Goal: Information Seeking & Learning: Learn about a topic

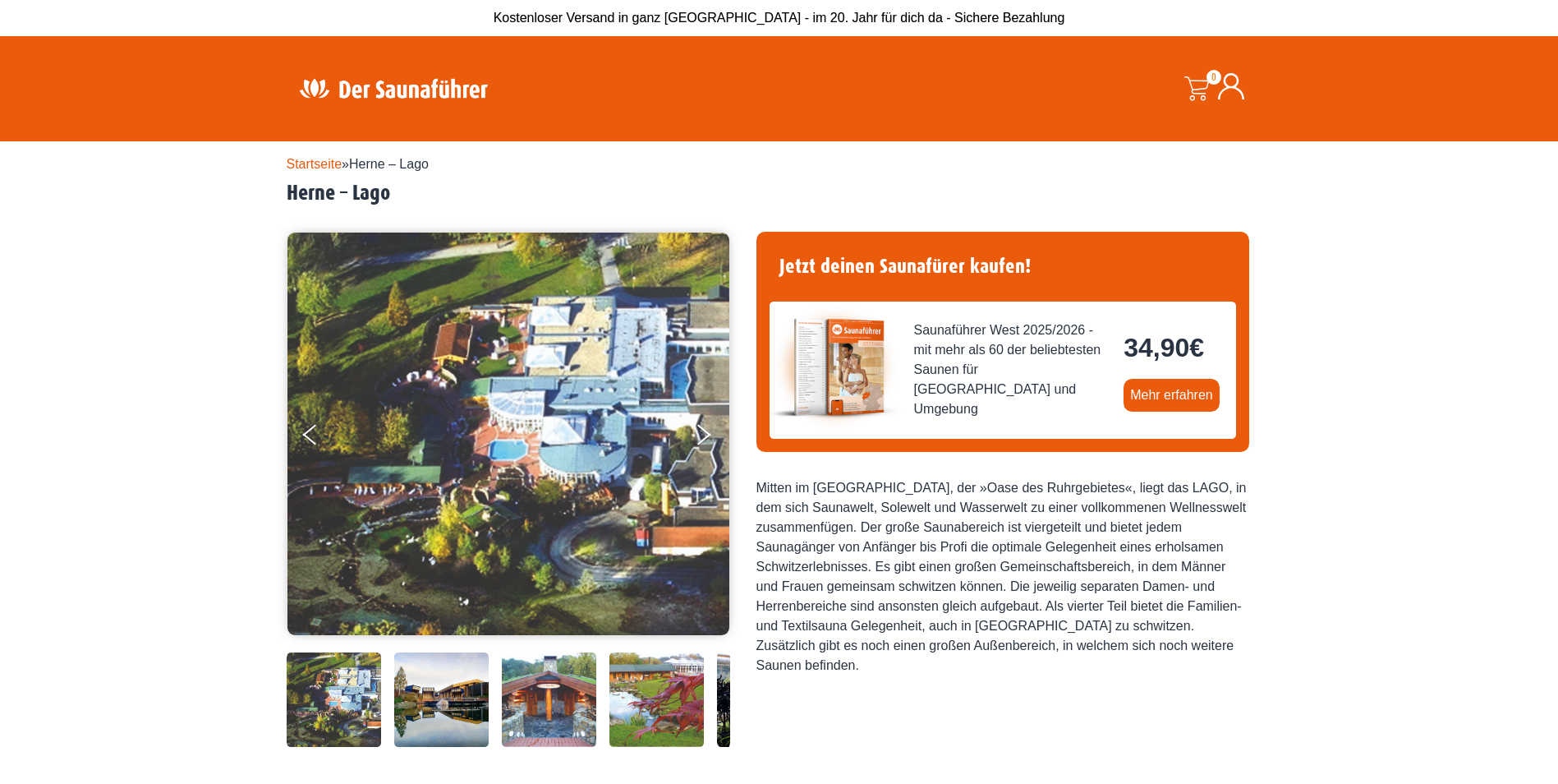
click at [414, 92] on img at bounding box center [392, 88] width 213 height 32
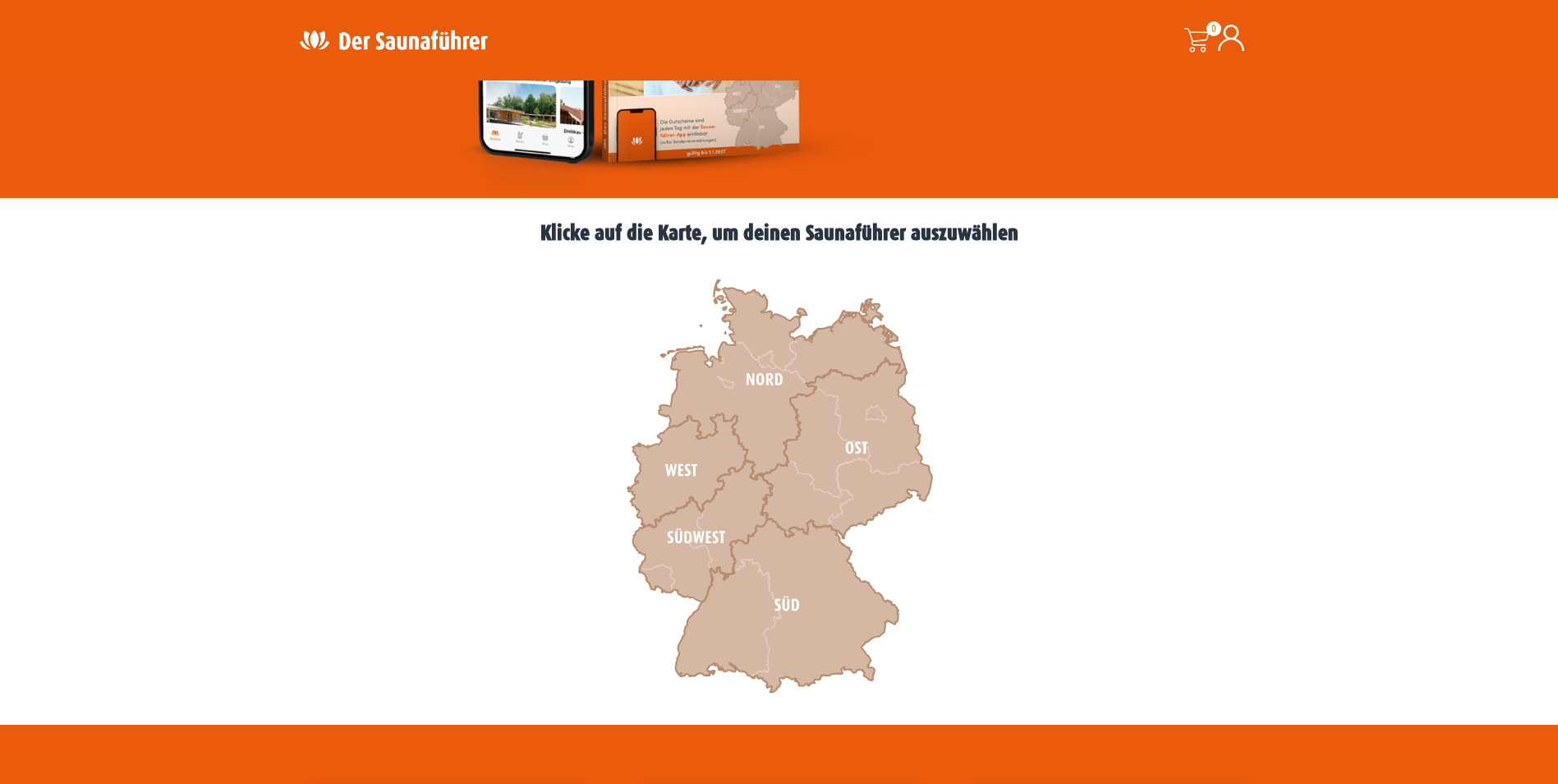
scroll to position [328, 0]
click at [684, 470] on icon at bounding box center [687, 470] width 120 height 113
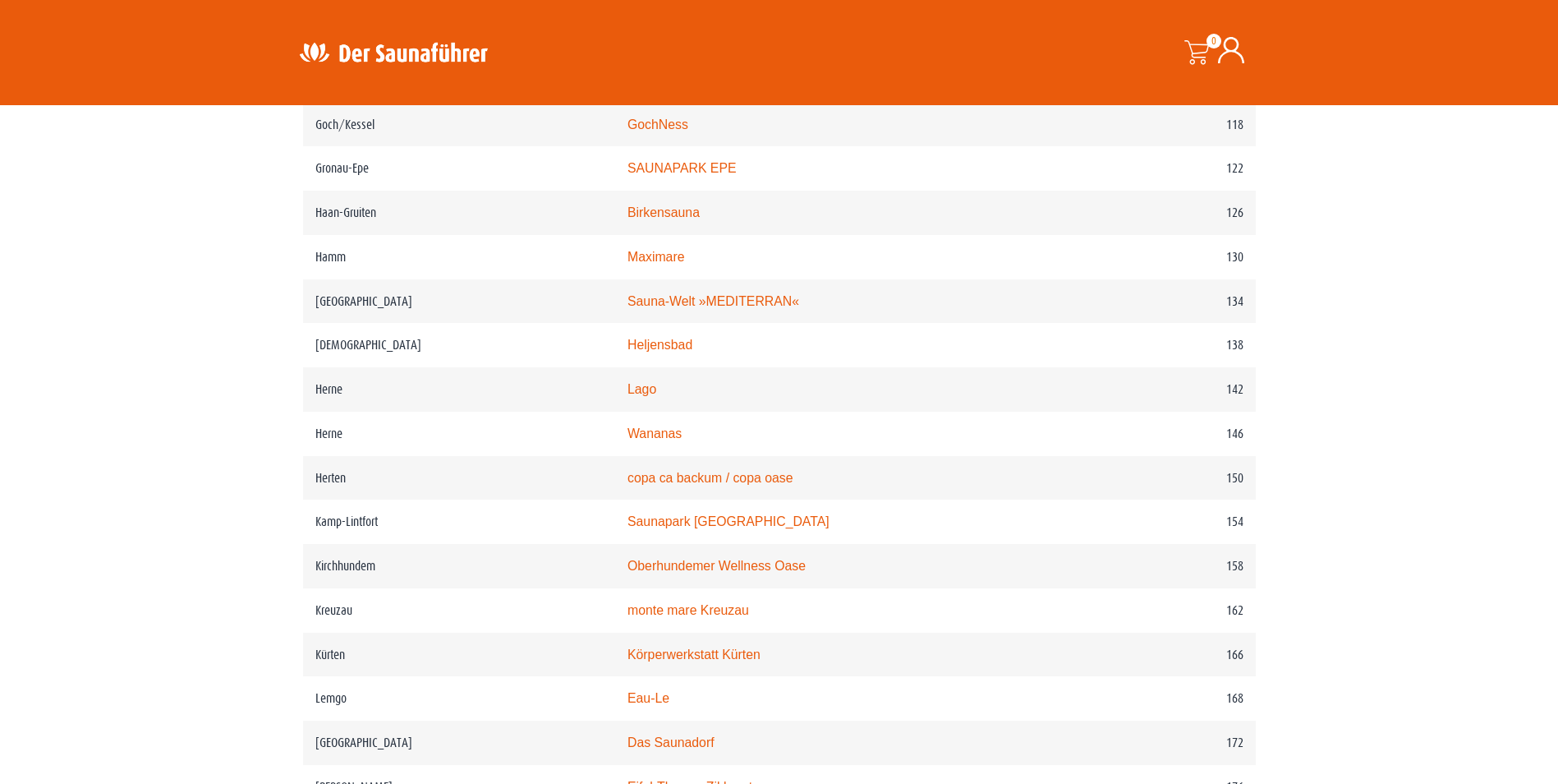
scroll to position [1971, 0]
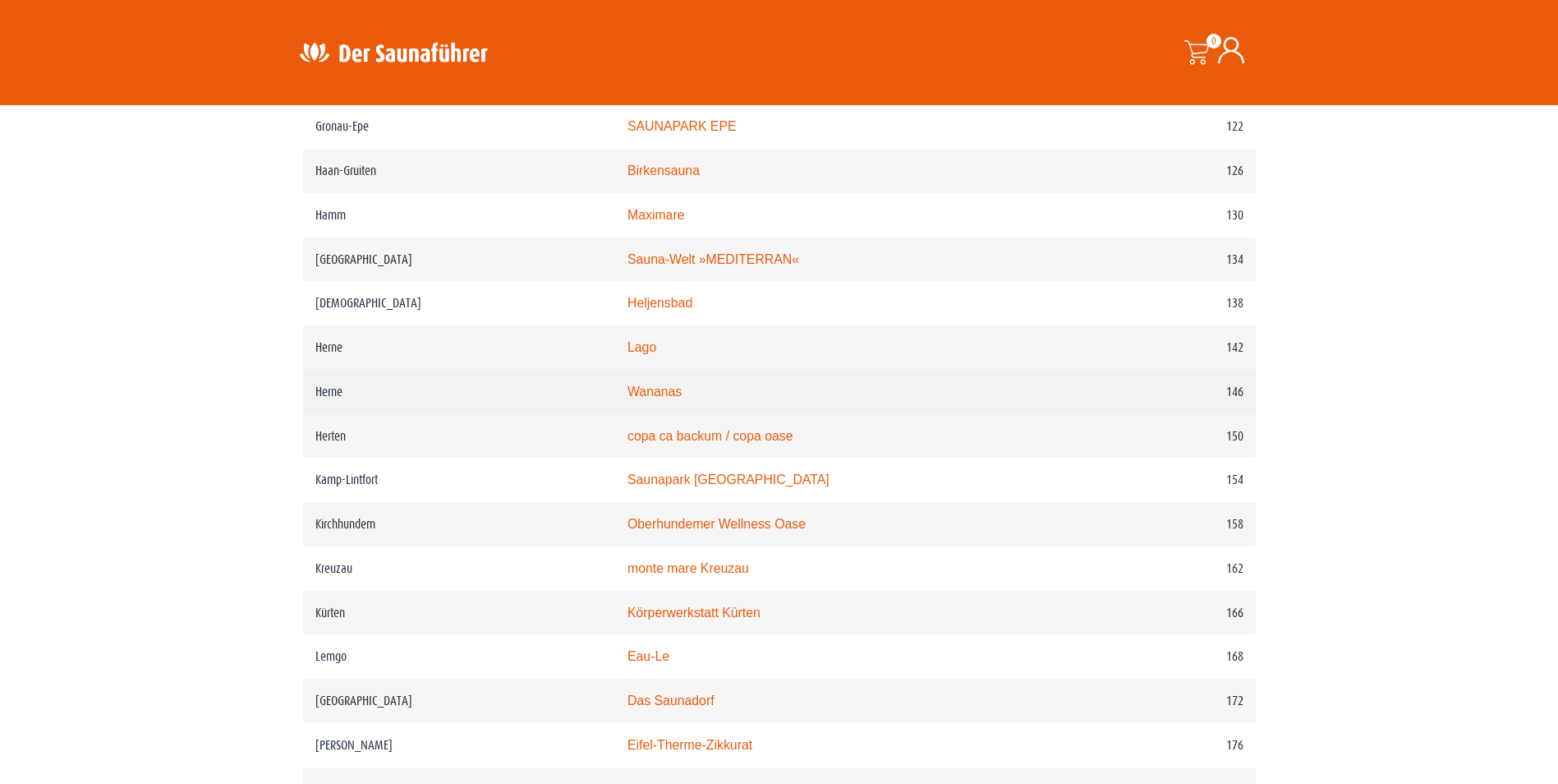
click at [682, 398] on link "Wananas" at bounding box center [654, 391] width 54 height 14
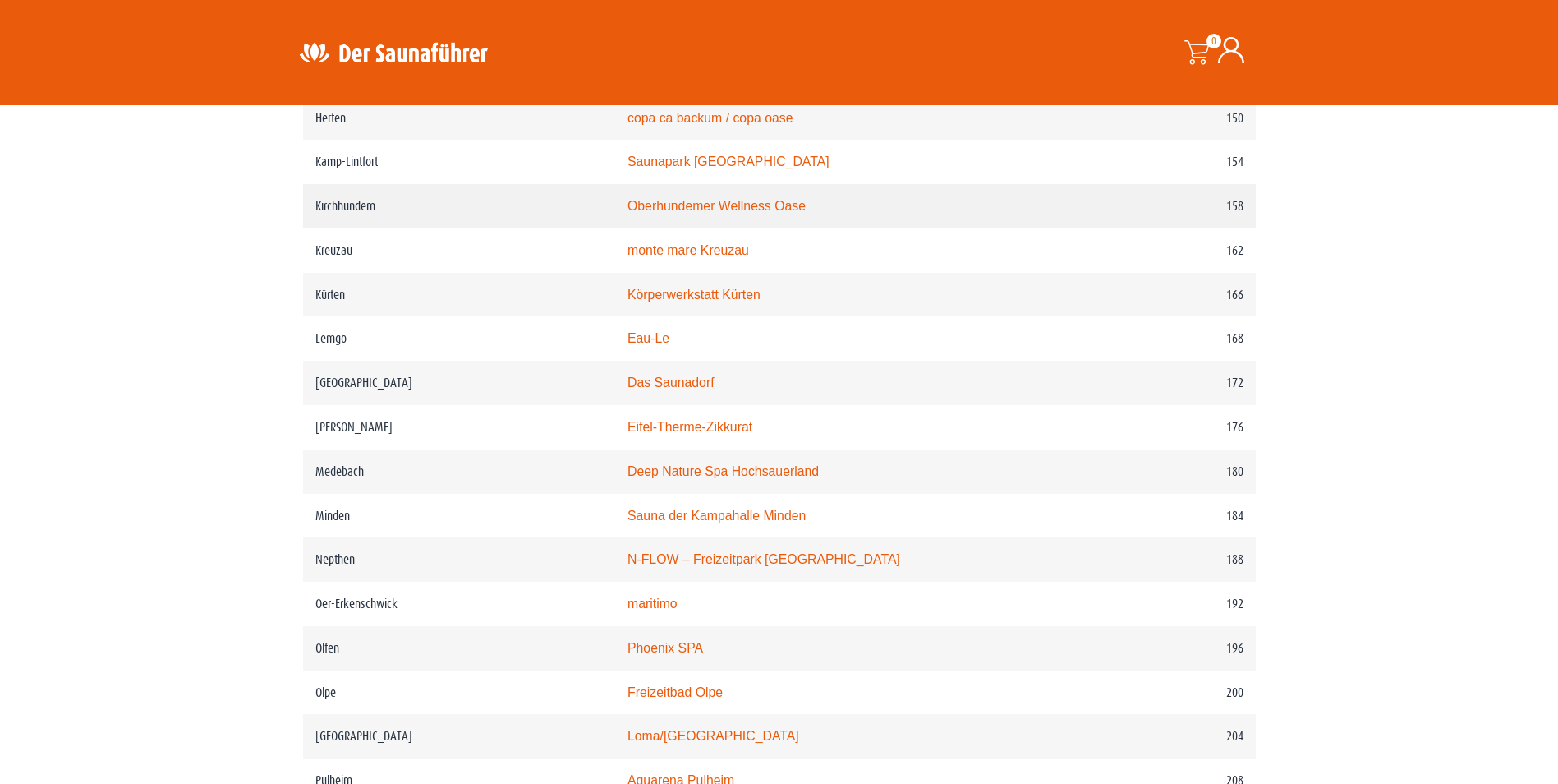
scroll to position [2382, 0]
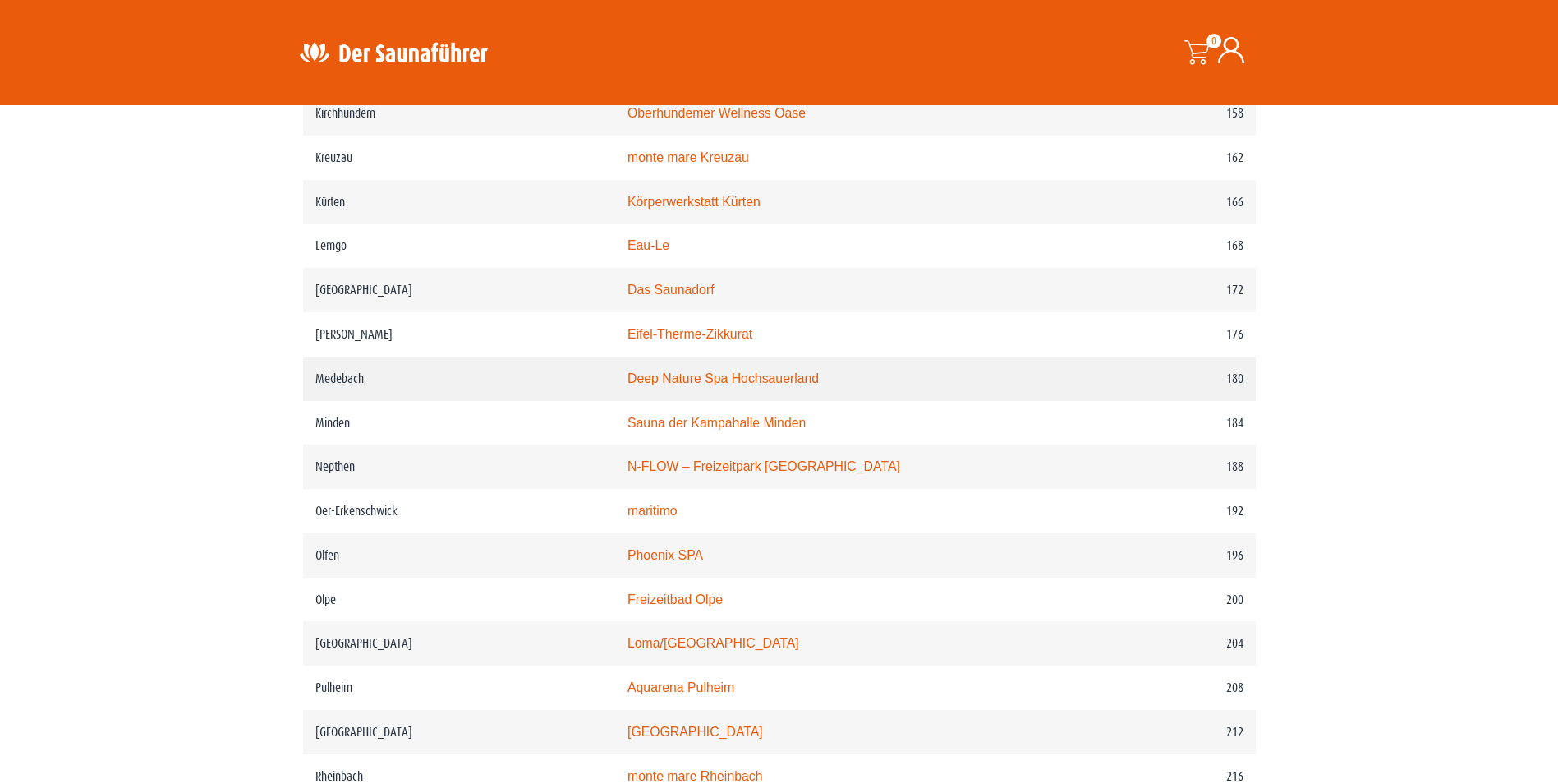
click at [787, 385] on link "Deep Nature Spa Hochsauerland" at bounding box center [723, 378] width 191 height 14
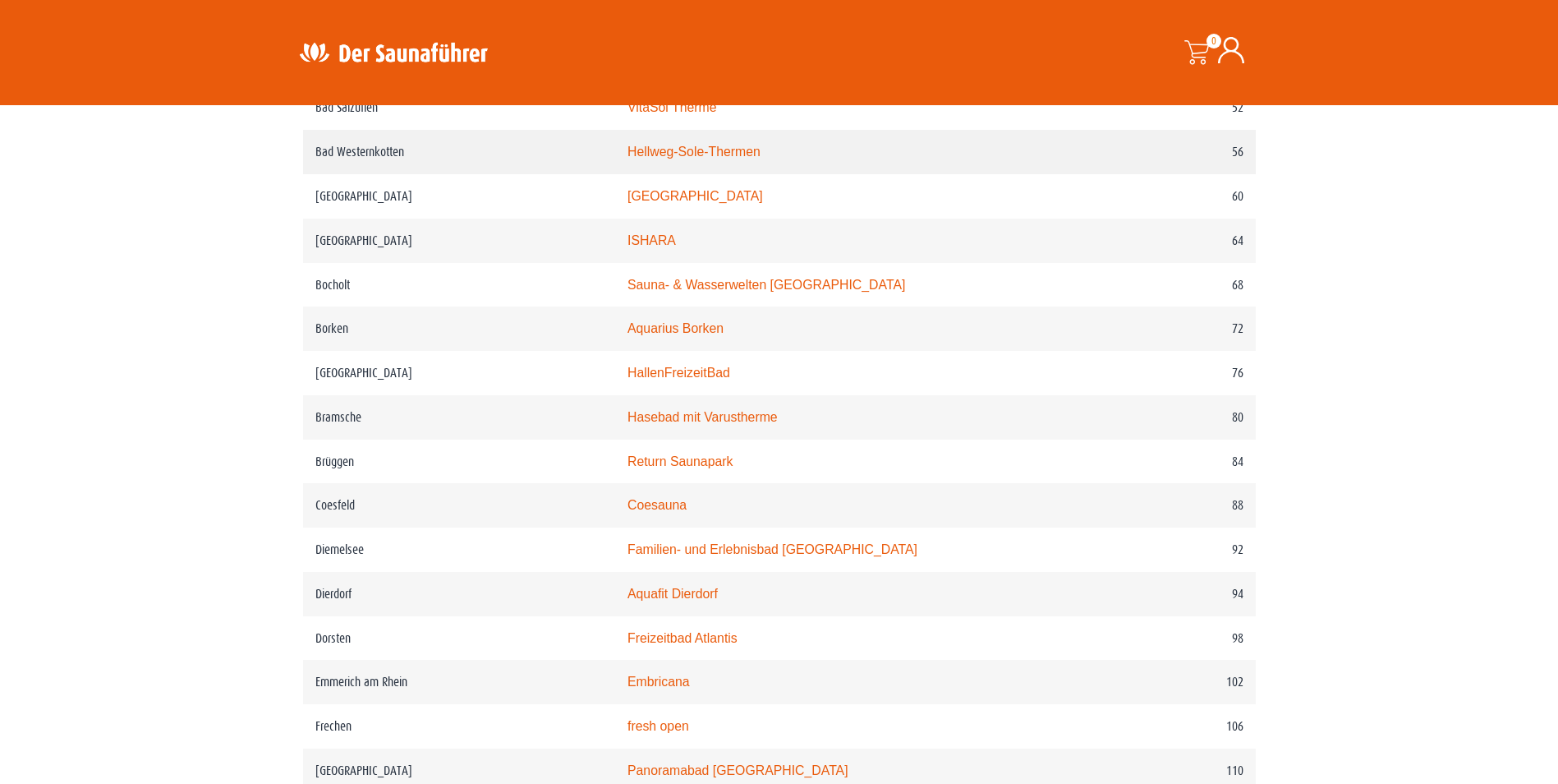
scroll to position [1232, 0]
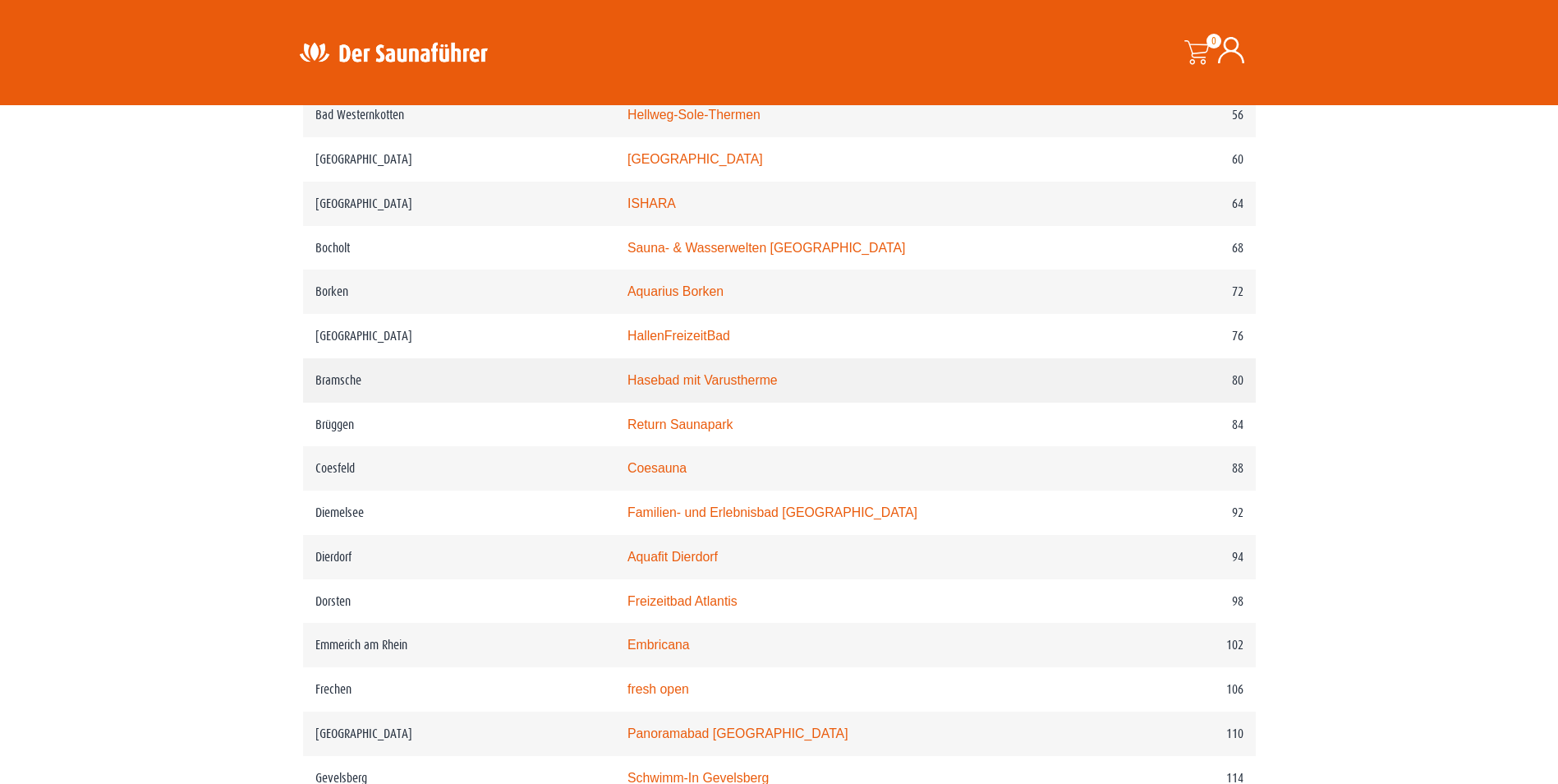
click at [712, 387] on link "Hasebad mit Varustherme" at bounding box center [703, 380] width 150 height 14
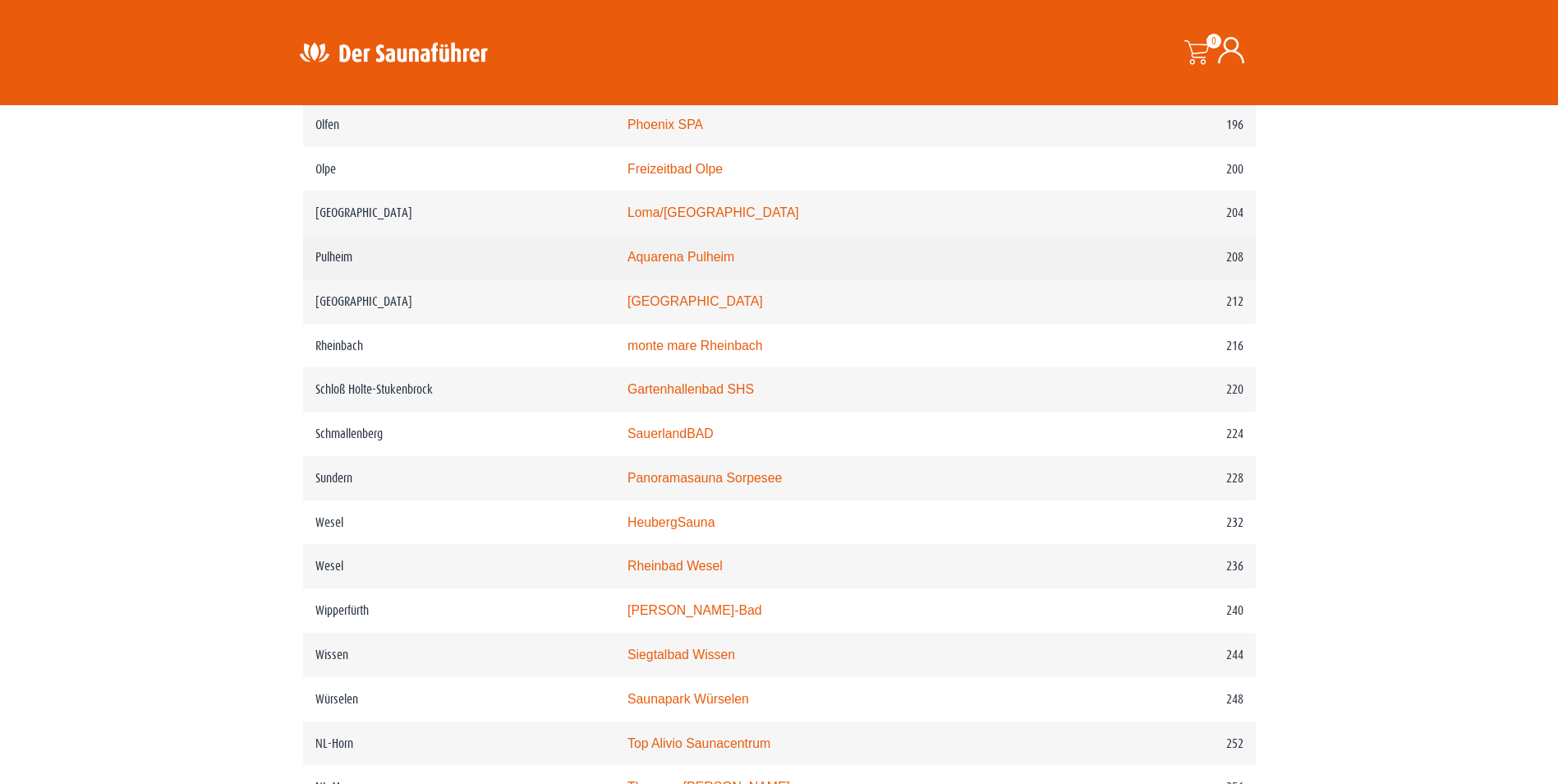
scroll to position [2875, 0]
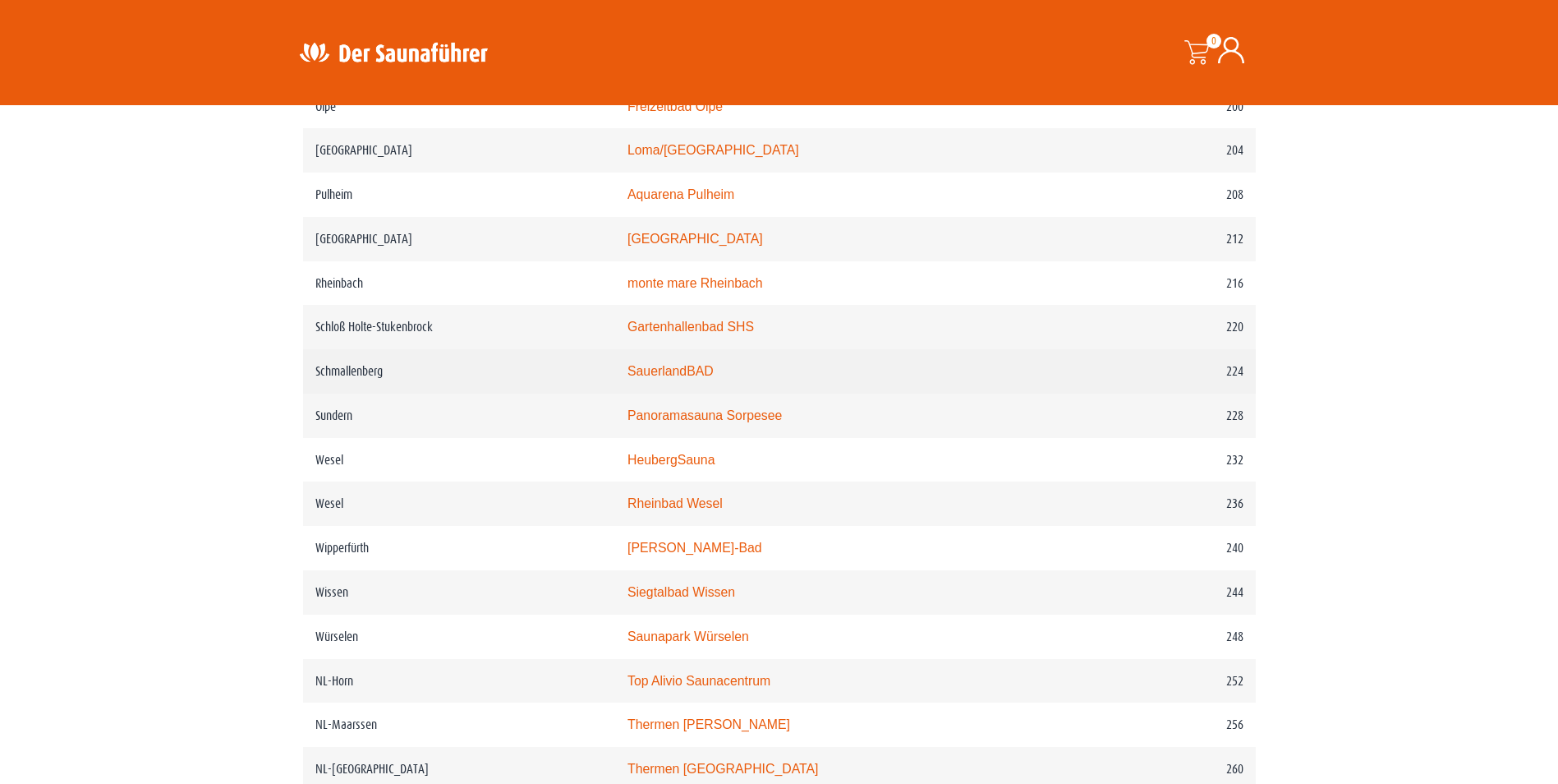
click at [749, 393] on td "SauerlandBAD" at bounding box center [850, 371] width 469 height 44
click at [714, 378] on link "SauerlandBAD" at bounding box center [671, 371] width 86 height 14
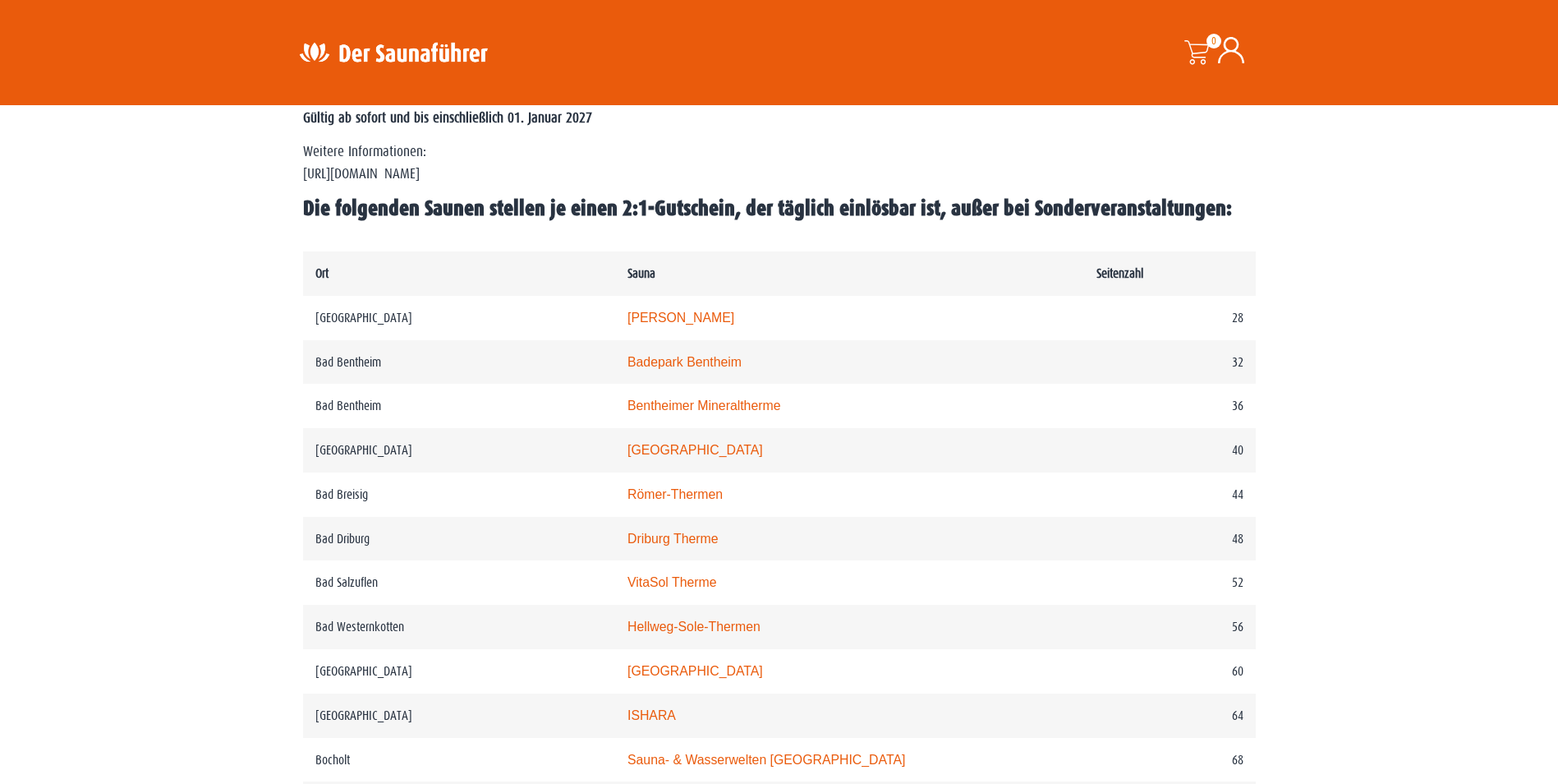
scroll to position [246, 0]
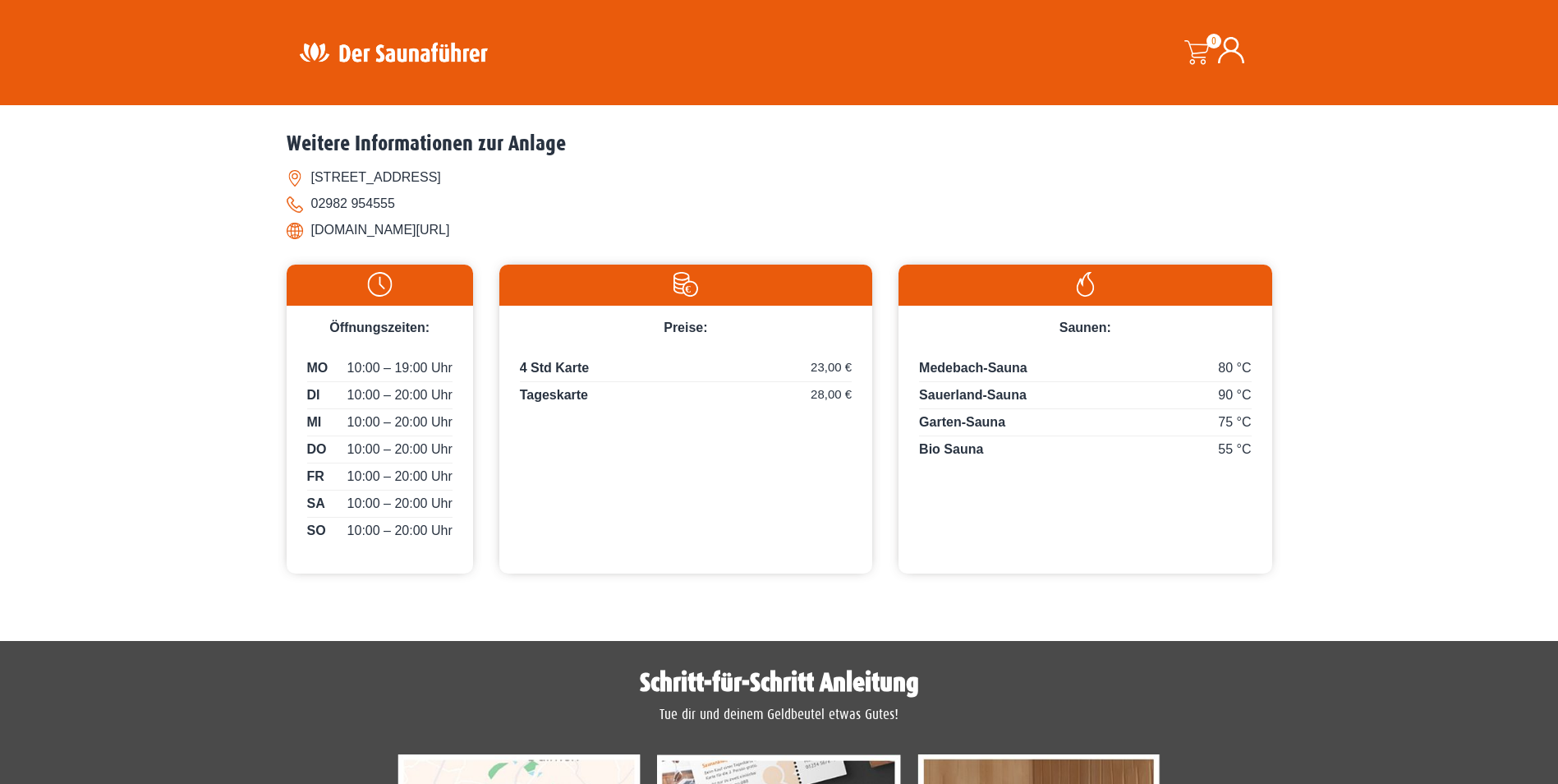
scroll to position [657, 0]
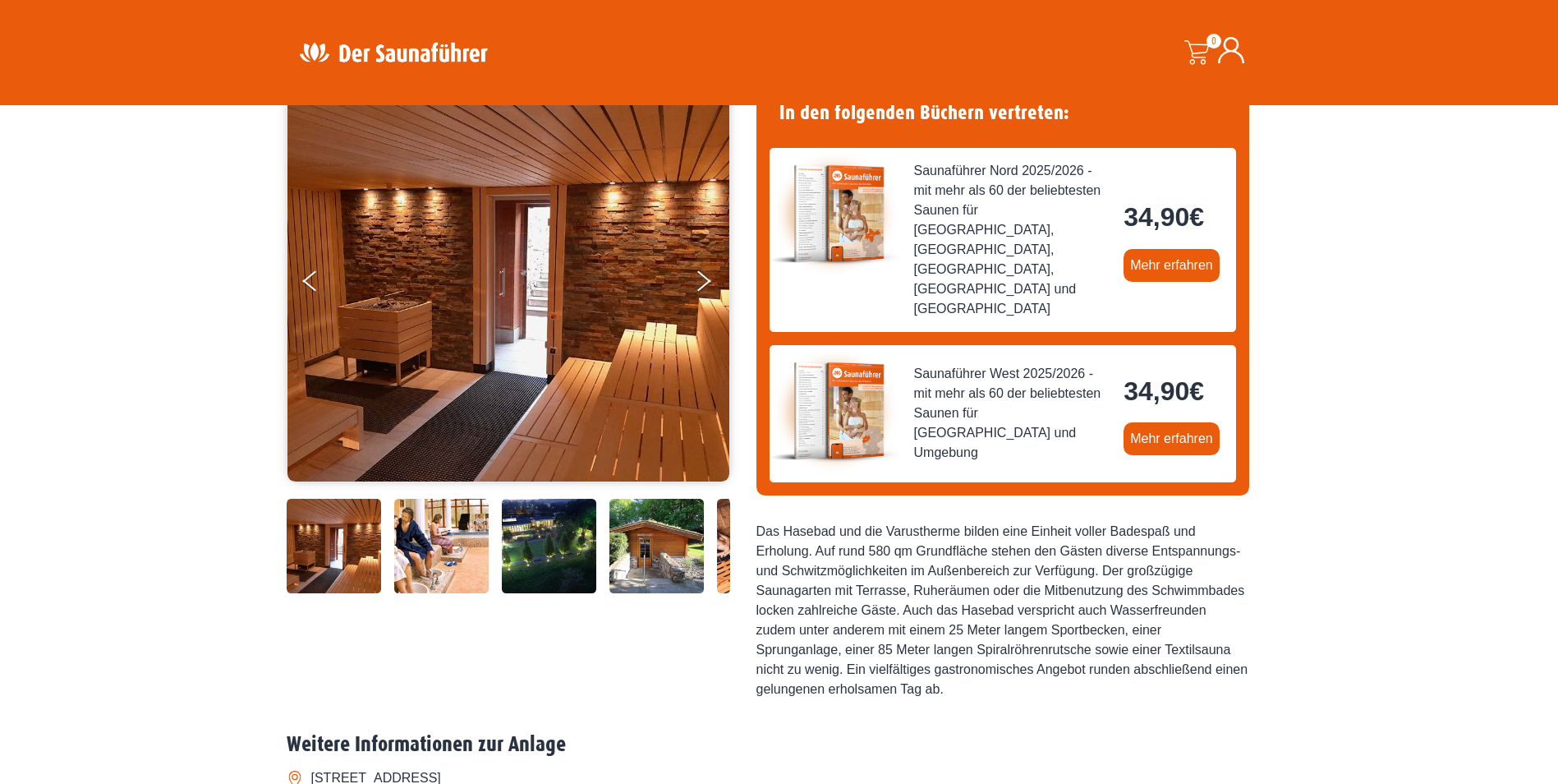
scroll to position [165, 0]
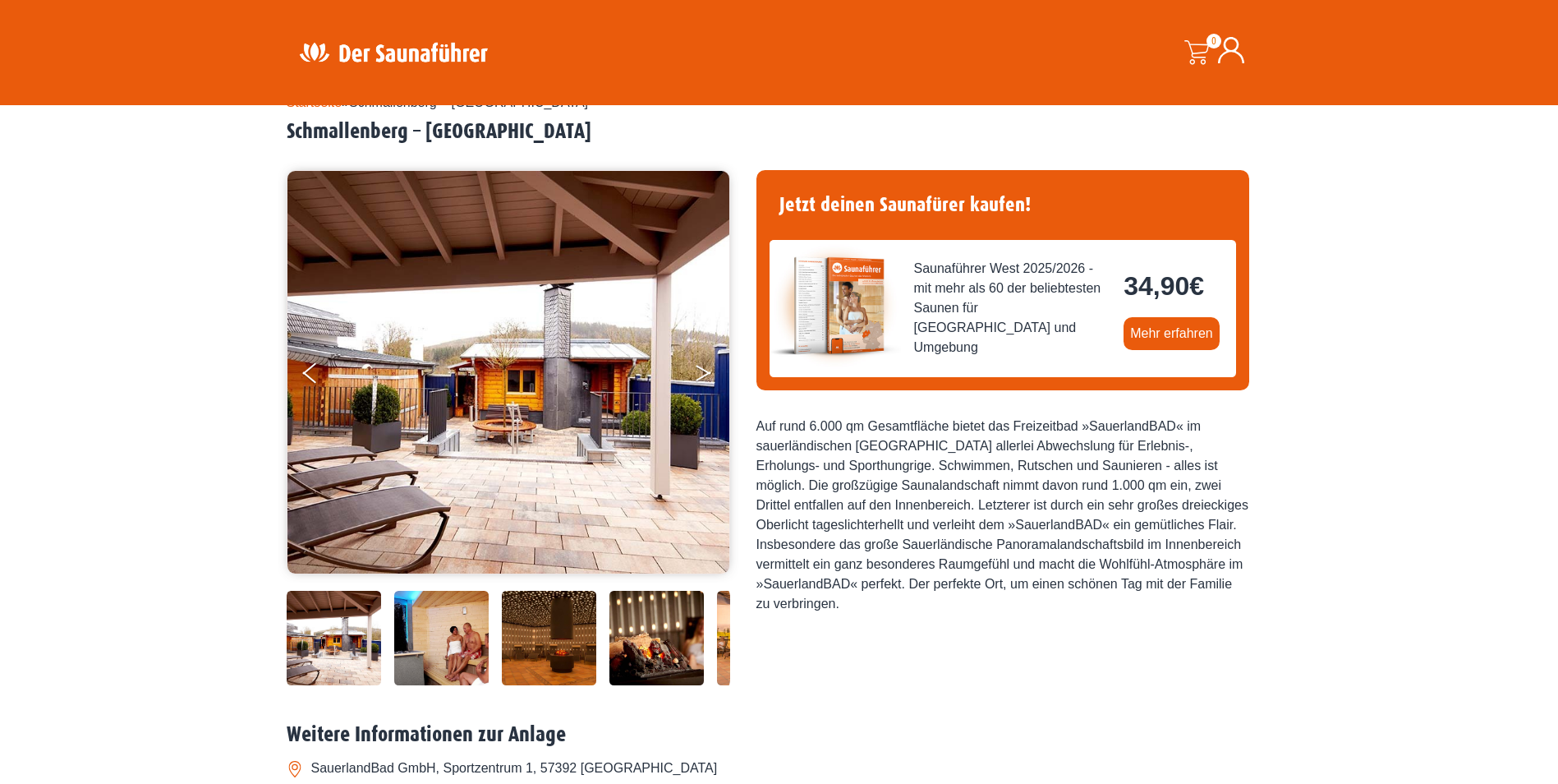
scroll to position [246, 0]
